Goal: Task Accomplishment & Management: Manage account settings

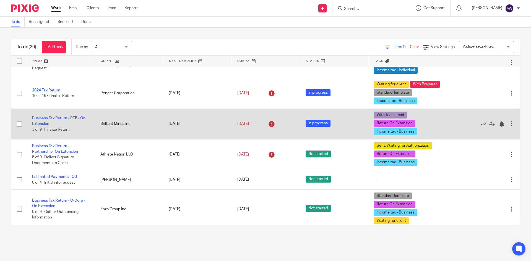
scroll to position [166, 0]
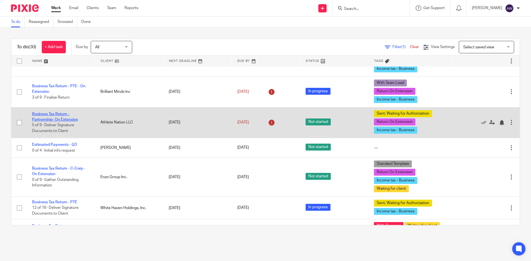
click at [71, 119] on link "Business Tax Return - Partnership- On Extension" at bounding box center [55, 116] width 46 height 9
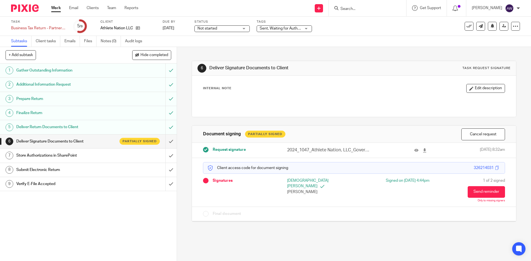
click at [59, 6] on link "Work" at bounding box center [56, 8] width 10 height 6
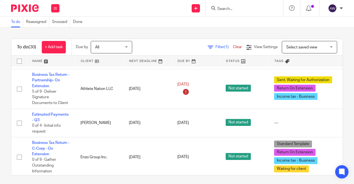
scroll to position [166, 0]
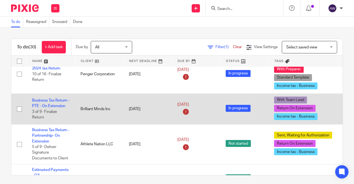
click at [58, 102] on td "Business Tax Return - PTE - On Extension 3 of 9 · Finalize Return" at bounding box center [51, 108] width 48 height 31
click at [58, 99] on link "Business Tax Return - PTE - On Extension" at bounding box center [50, 102] width 37 height 9
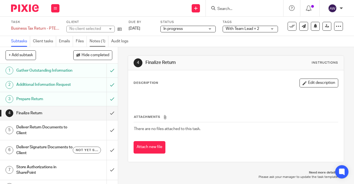
click at [97, 46] on link "Notes (1)" at bounding box center [99, 41] width 19 height 11
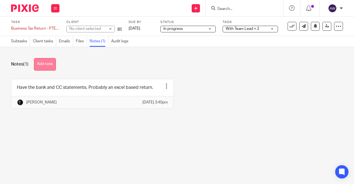
click at [50, 58] on button "Add note" at bounding box center [45, 64] width 22 height 12
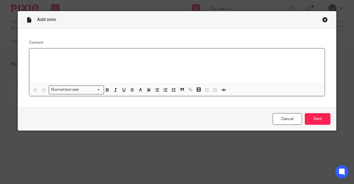
click at [90, 58] on p at bounding box center [177, 56] width 287 height 6
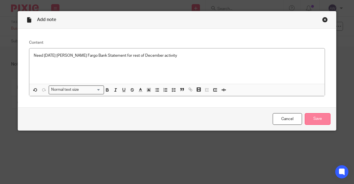
click at [320, 115] on input "Save" at bounding box center [318, 119] width 26 height 12
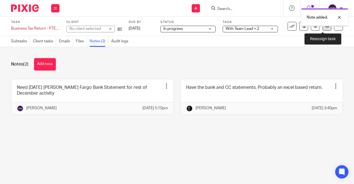
click at [325, 27] on icon at bounding box center [327, 26] width 4 height 4
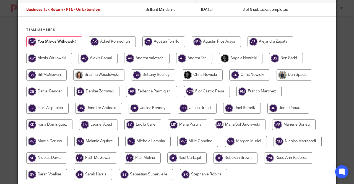
scroll to position [72, 0]
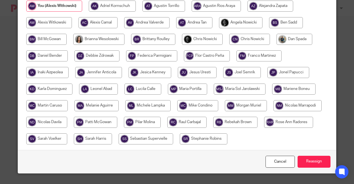
click at [96, 92] on input "radio" at bounding box center [98, 89] width 39 height 11
radio input "true"
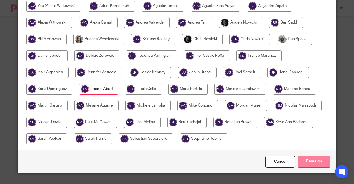
click at [303, 167] on input "Reassign" at bounding box center [314, 162] width 33 height 12
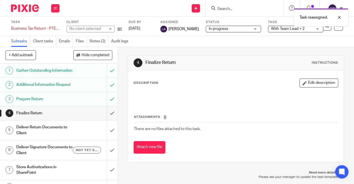
click at [50, 12] on div "Work Email Clients Team Reports Settings" at bounding box center [55, 8] width 19 height 16
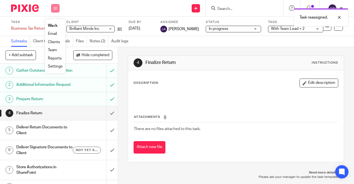
click at [55, 9] on icon at bounding box center [55, 8] width 3 height 3
click at [55, 27] on link "Work" at bounding box center [53, 26] width 10 height 4
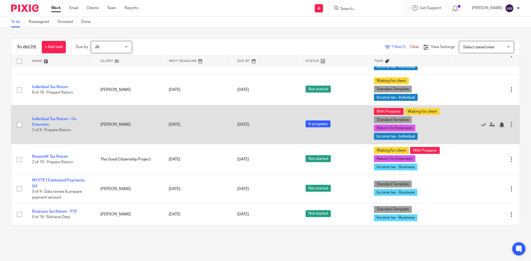
scroll to position [719, 0]
